Goal: Transaction & Acquisition: Purchase product/service

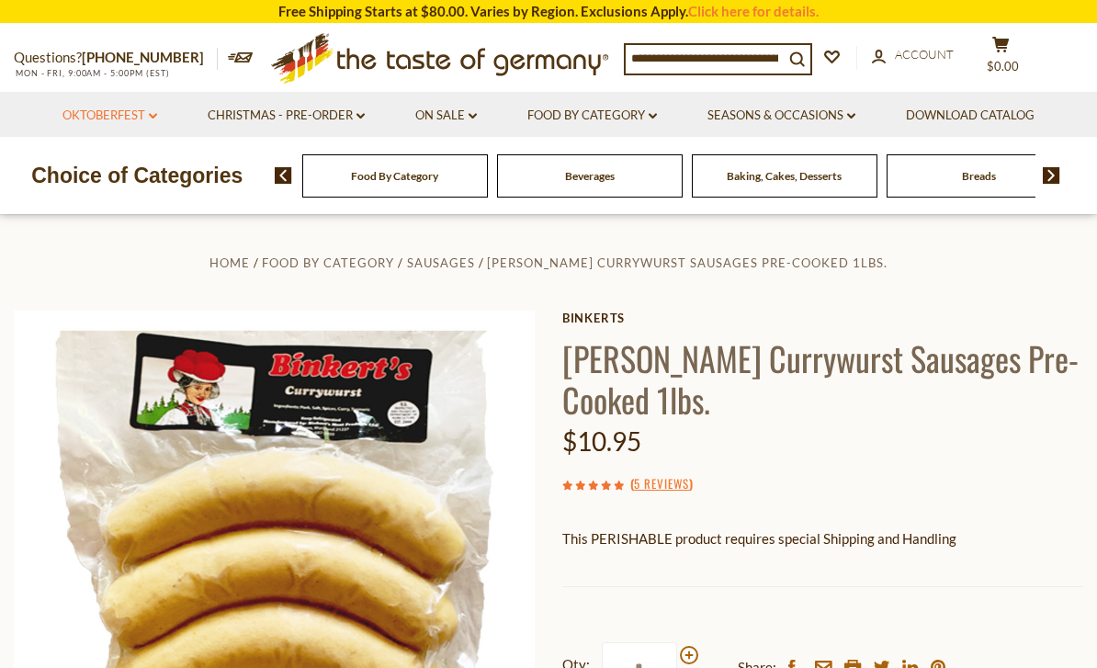
click at [117, 117] on link "Oktoberfest dropdown_arrow" at bounding box center [110, 116] width 95 height 20
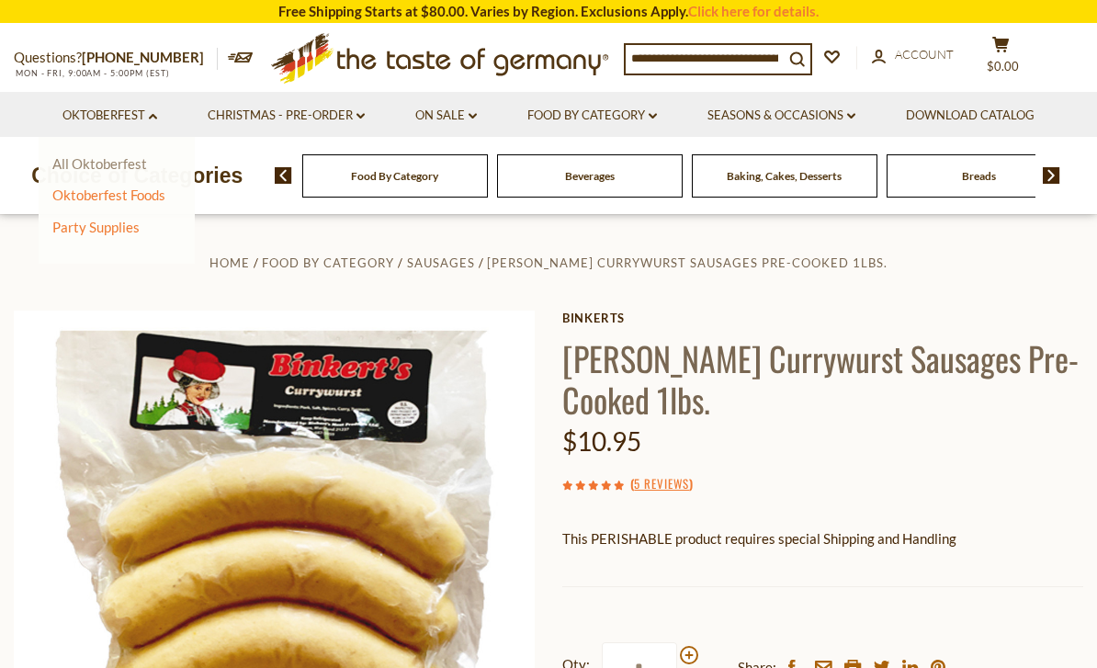
click at [66, 166] on link "All Oktoberfest" at bounding box center [99, 163] width 95 height 17
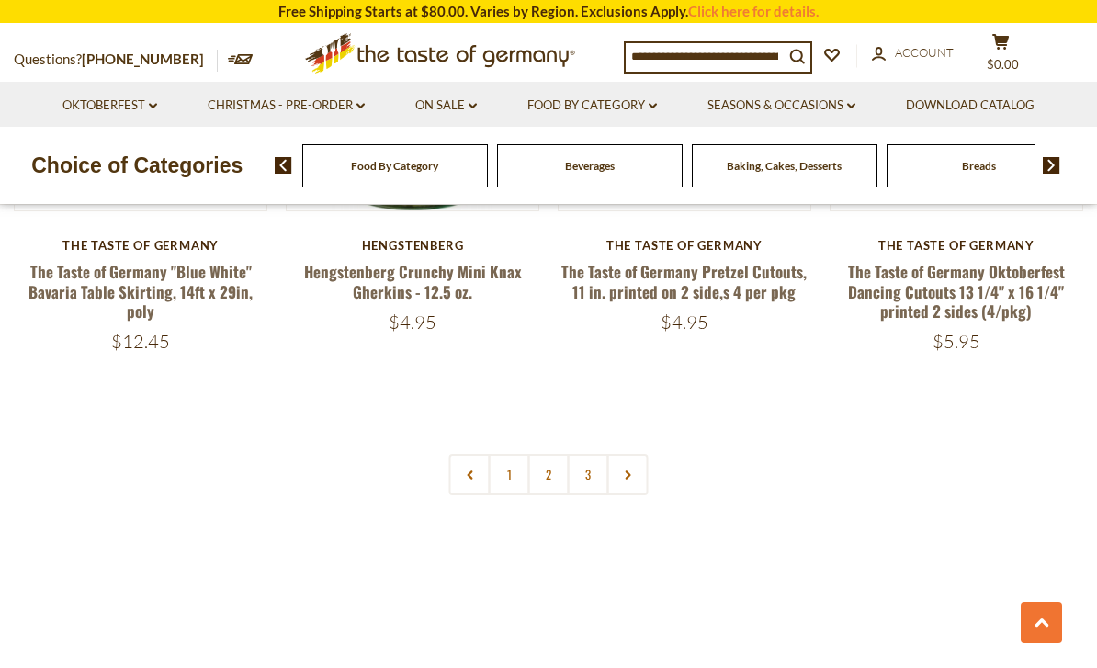
scroll to position [4236, 0]
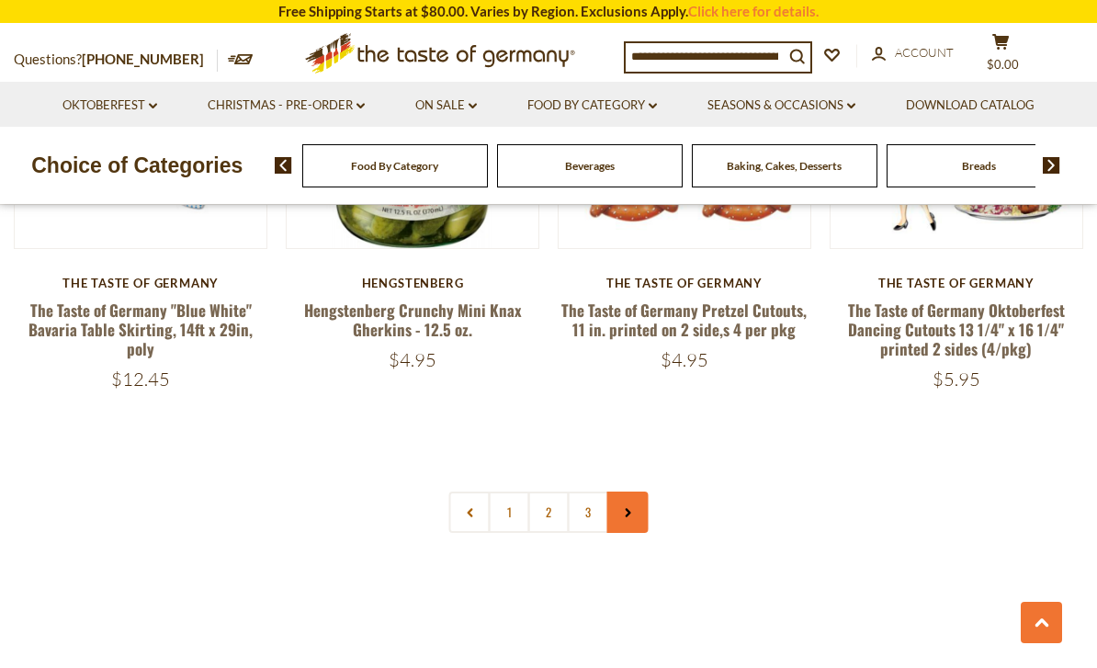
click at [634, 509] on link at bounding box center [628, 512] width 41 height 41
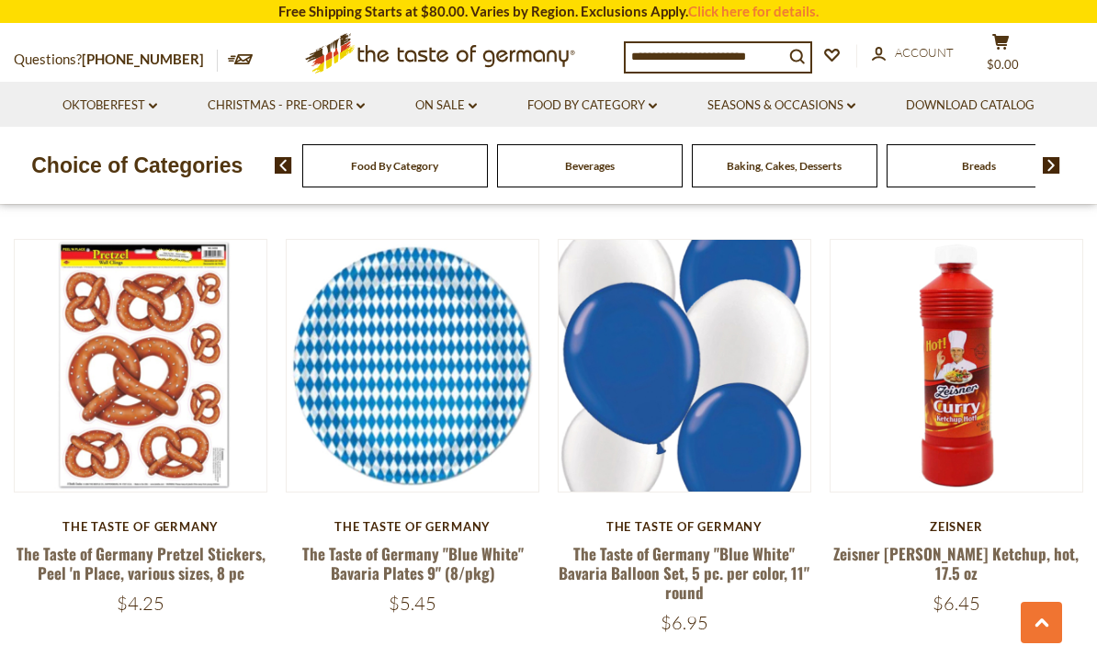
scroll to position [2678, 0]
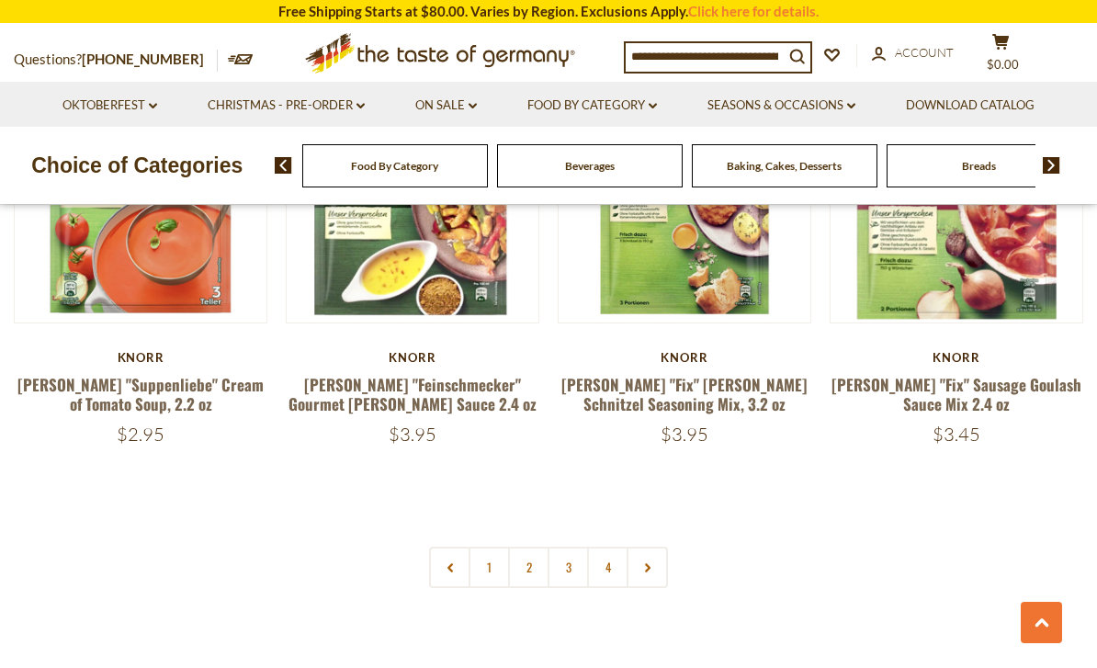
scroll to position [3778, 0]
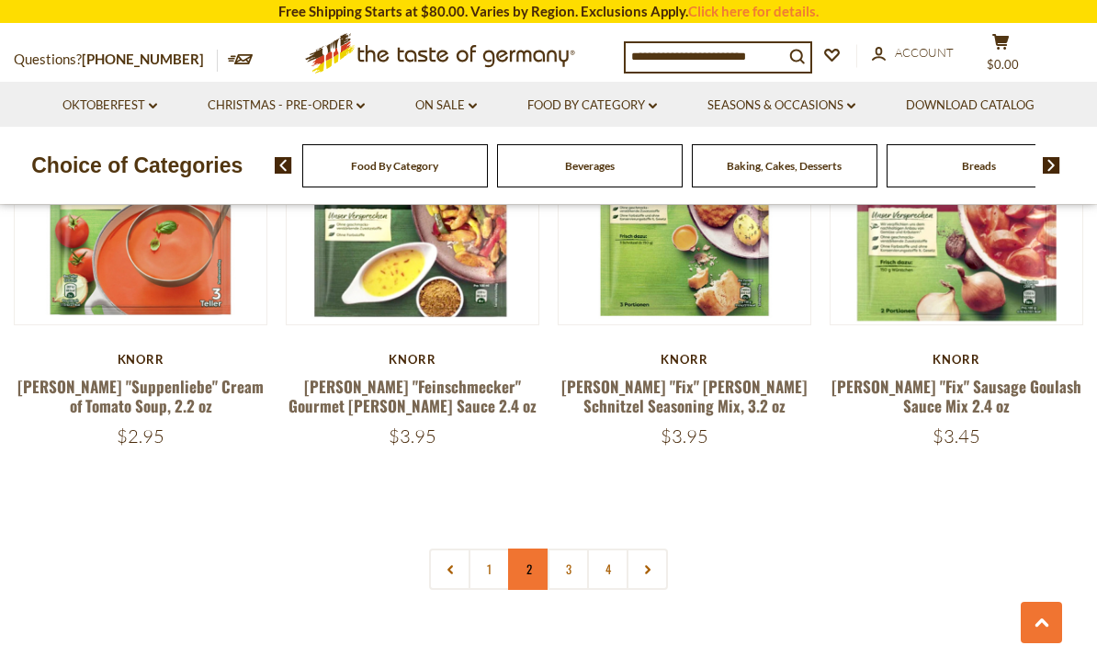
click at [531, 561] on link "2" at bounding box center [528, 569] width 41 height 41
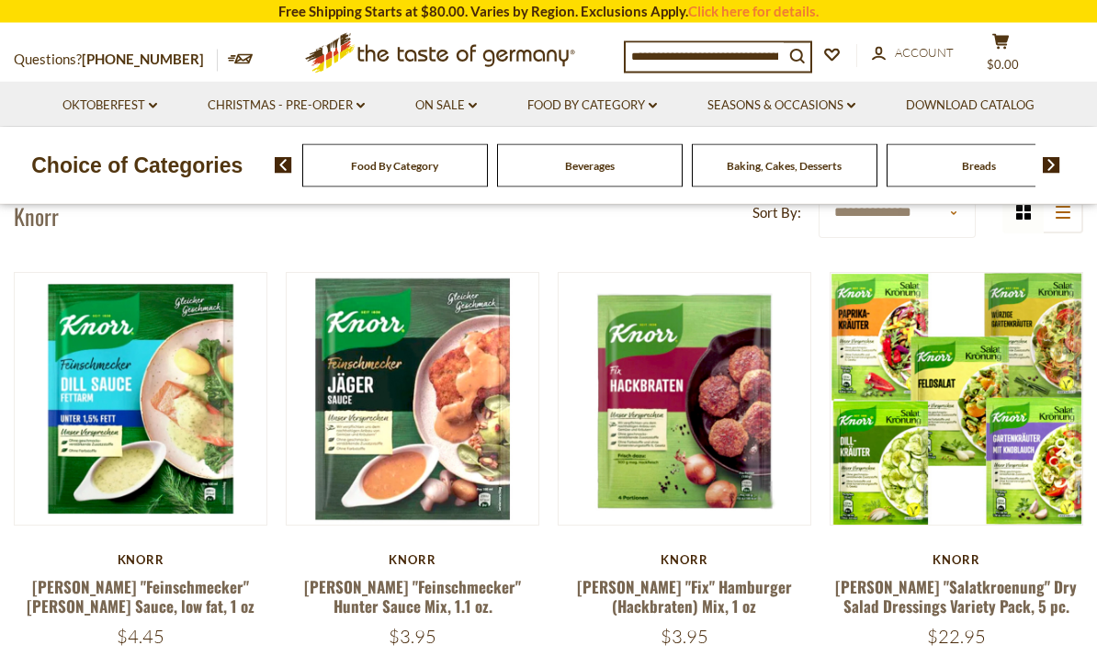
scroll to position [86, 0]
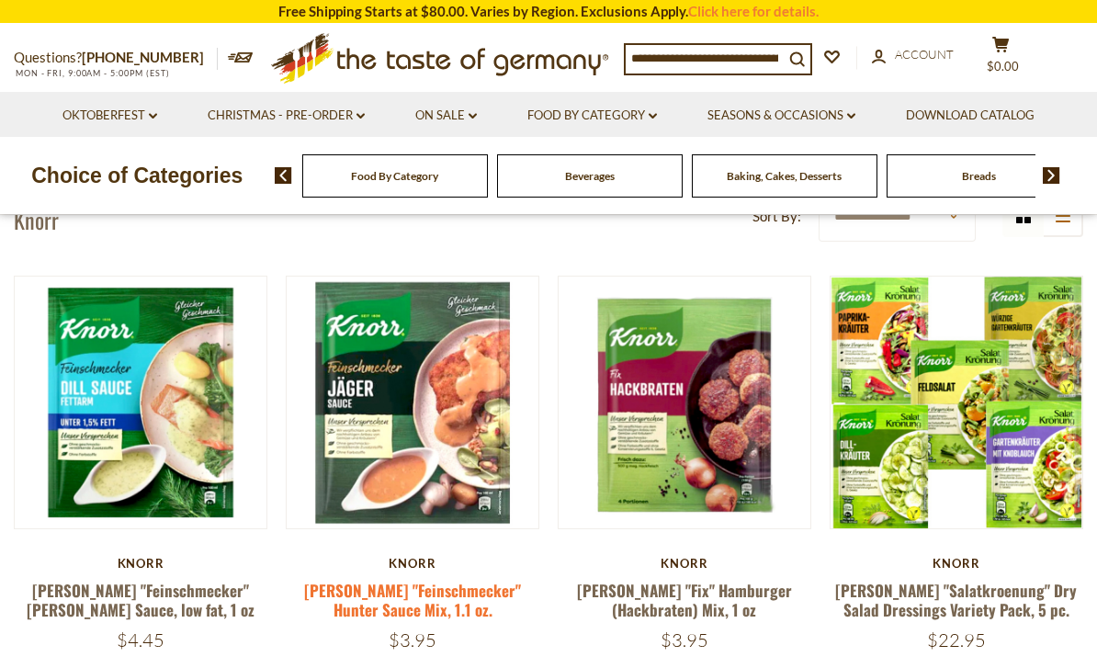
click at [420, 588] on link "[PERSON_NAME] "Feinschmecker" Hunter Sauce Mix, 1.1 oz." at bounding box center [412, 600] width 217 height 42
